Goal: Check status: Check status

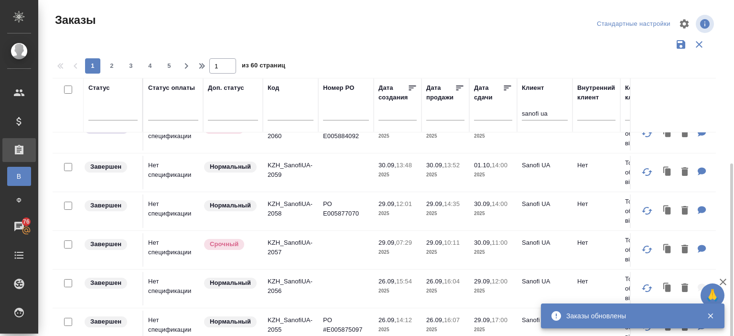
scroll to position [91, 0]
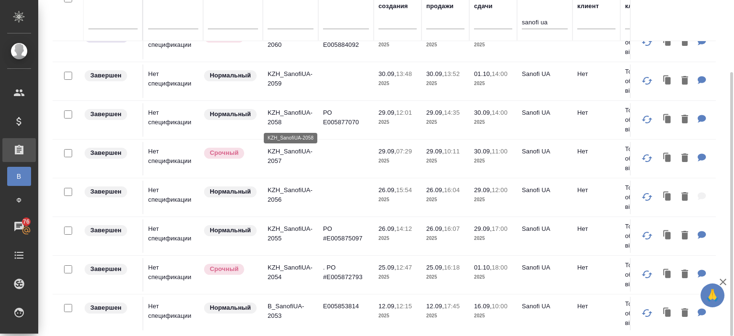
click at [281, 111] on p "KZH_SanofiUA-2058" at bounding box center [290, 117] width 46 height 19
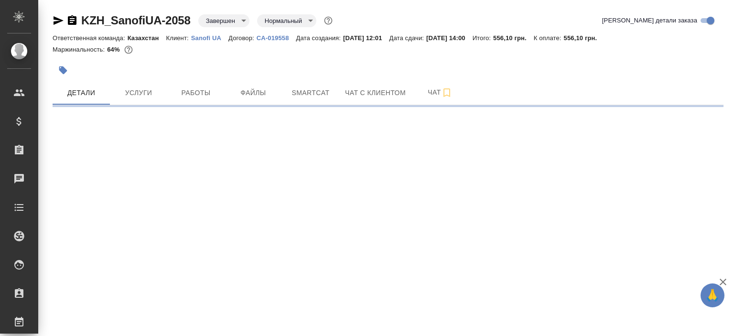
select select "RU"
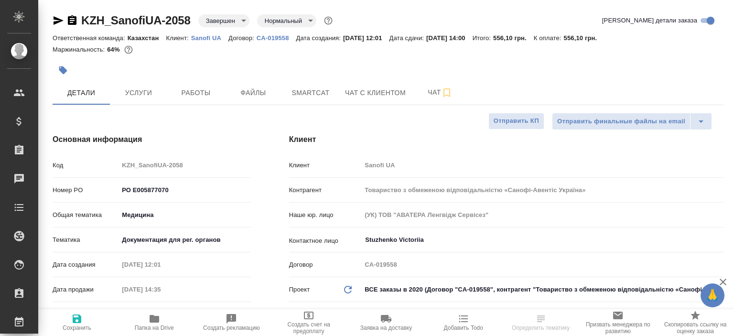
type textarea "x"
type input "[PERSON_NAME]"
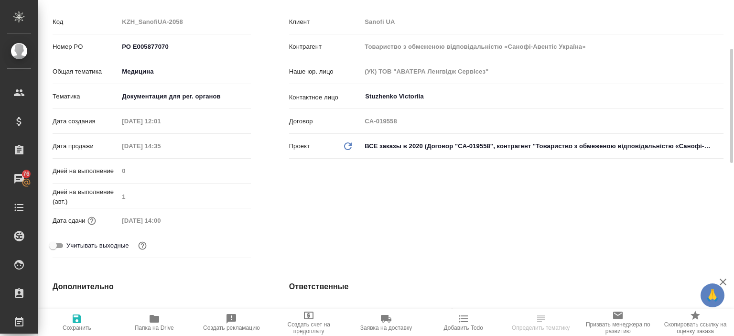
scroll to position [287, 0]
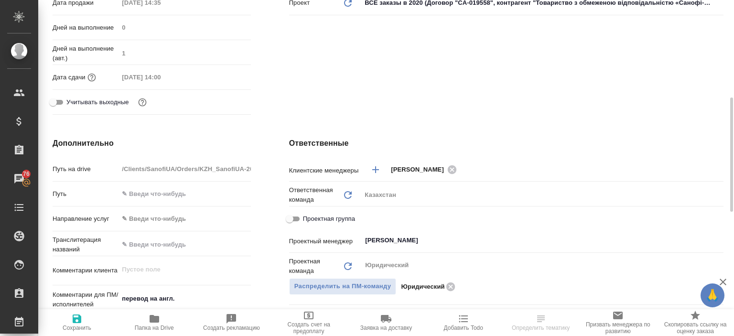
click at [153, 319] on icon "button" at bounding box center [154, 319] width 10 height 8
type textarea "x"
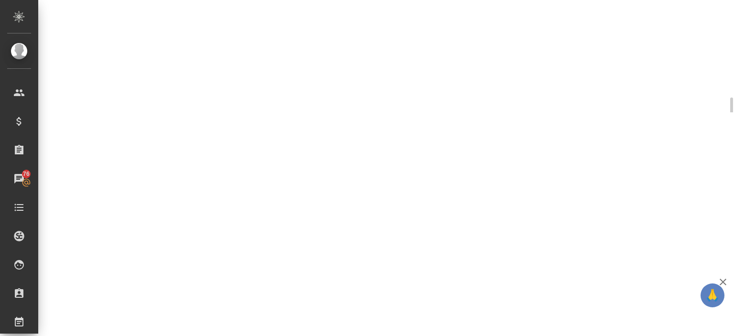
select select "RU"
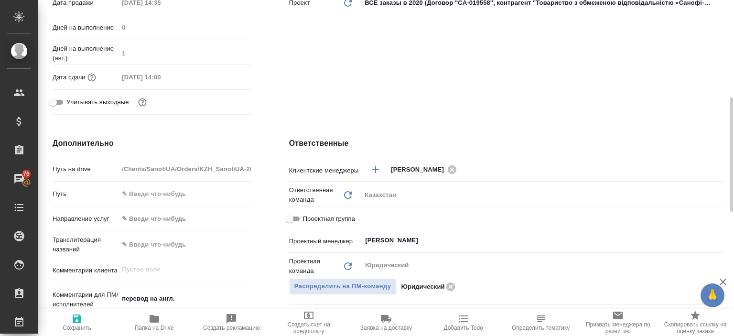
type textarea "x"
